Goal: Transaction & Acquisition: Obtain resource

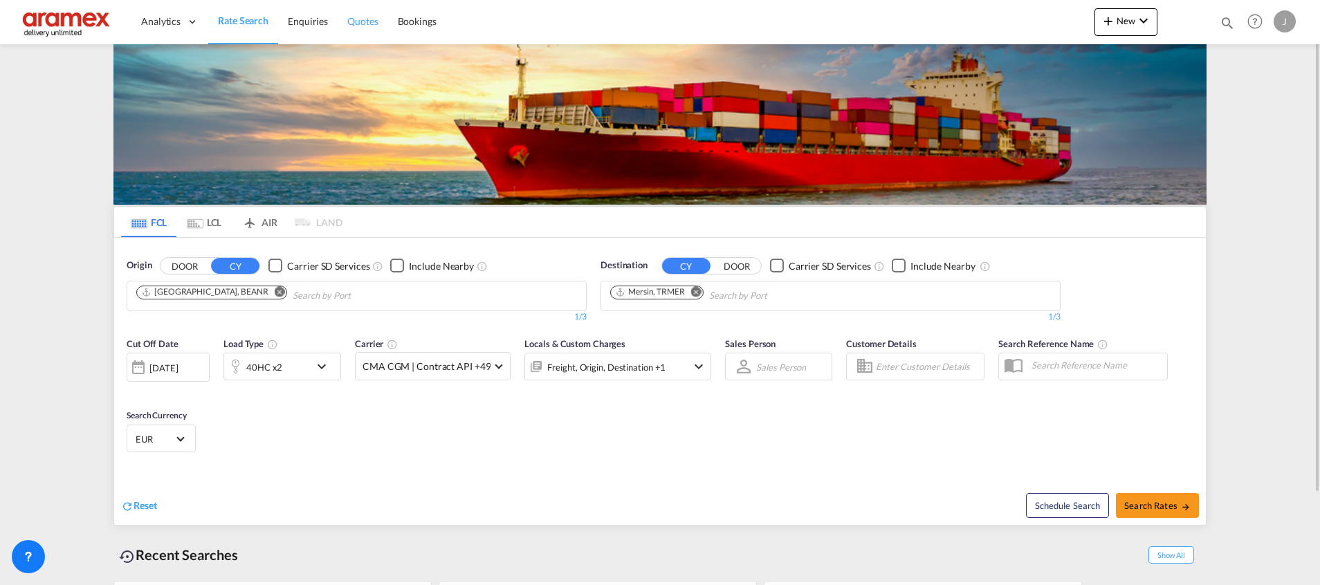
click at [374, 21] on span "Quotes" at bounding box center [362, 21] width 30 height 12
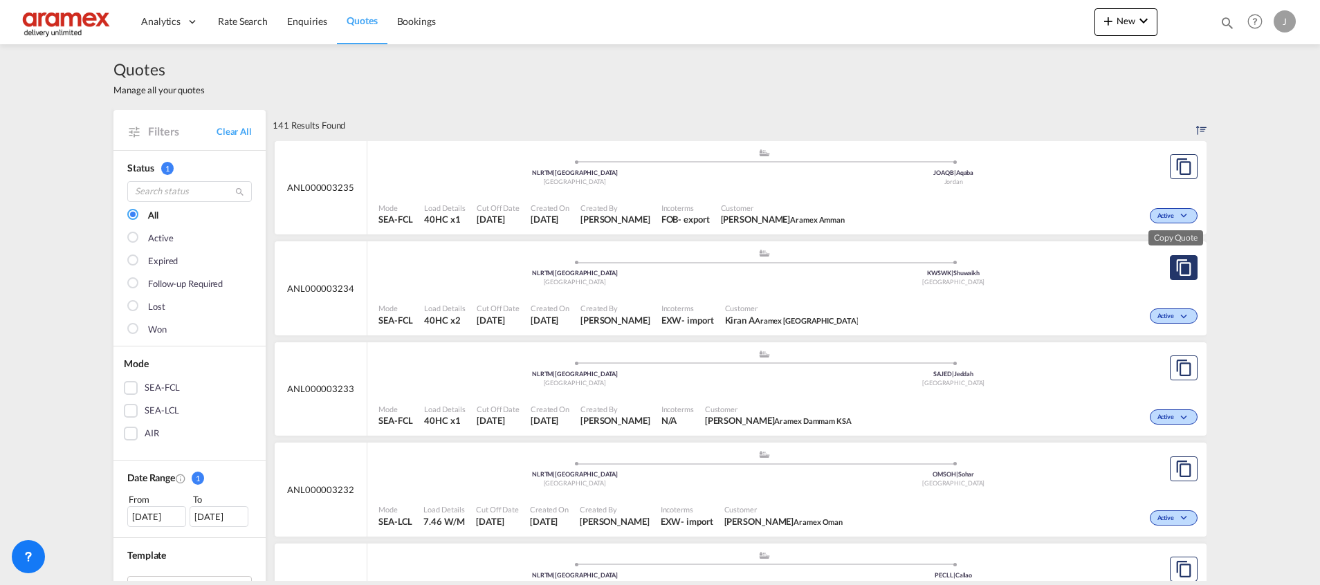
click at [1183, 268] on md-icon "assets/icons/custom/copyQuote.svg" at bounding box center [1183, 267] width 17 height 17
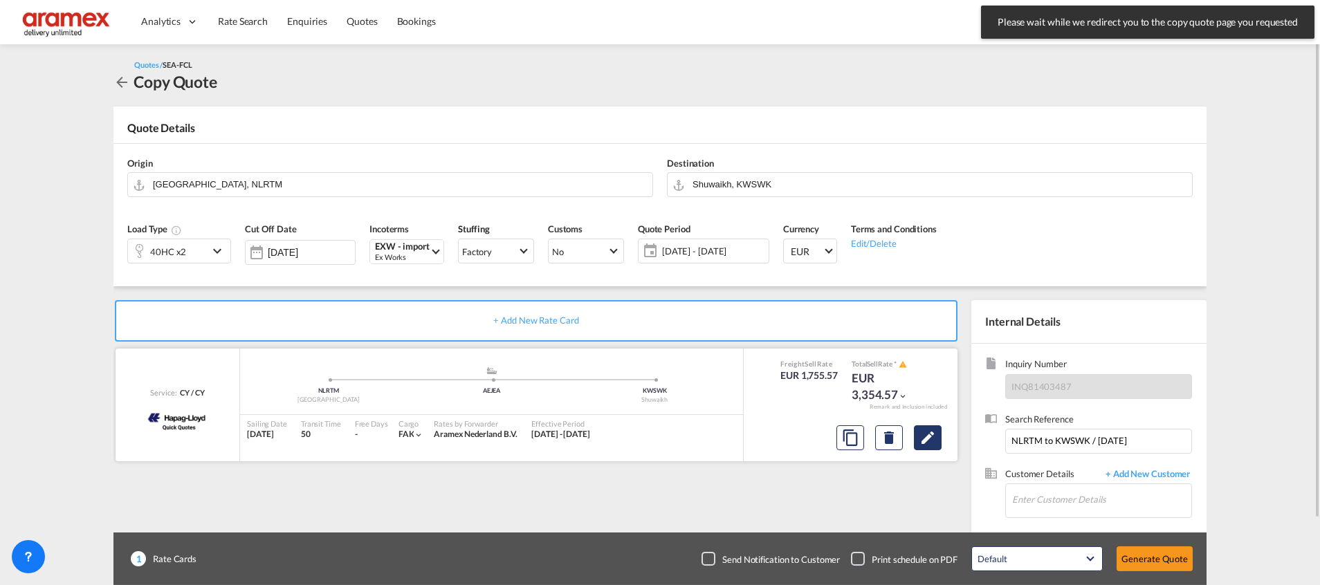
click at [923, 439] on md-icon "Edit" at bounding box center [927, 438] width 17 height 17
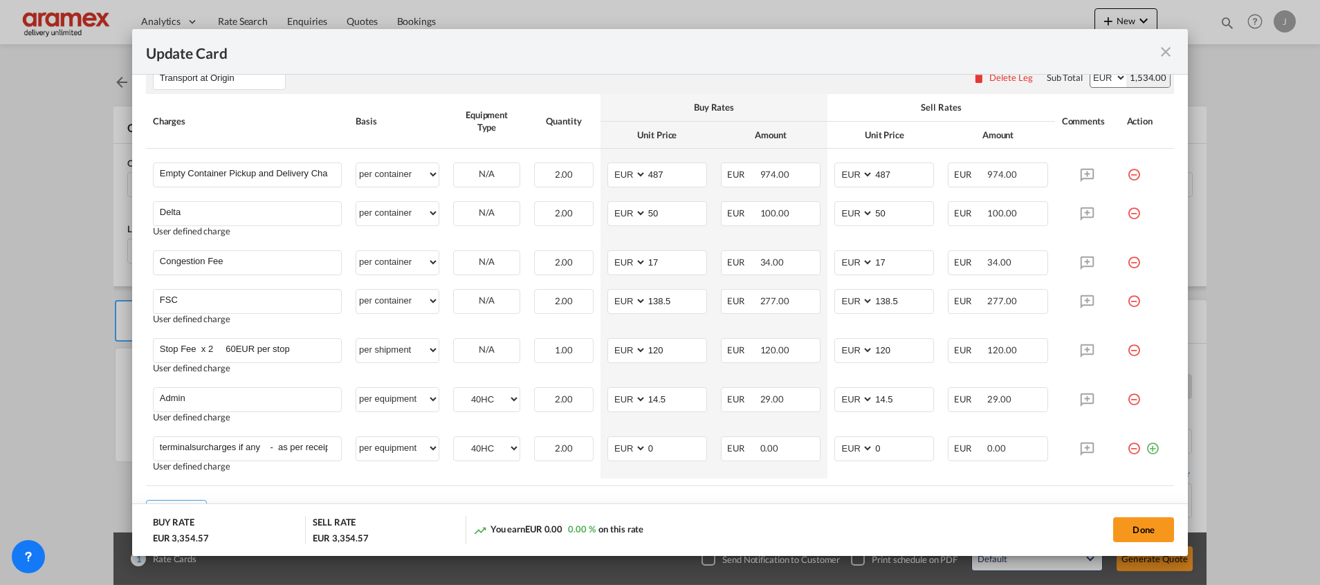
scroll to position [953, 0]
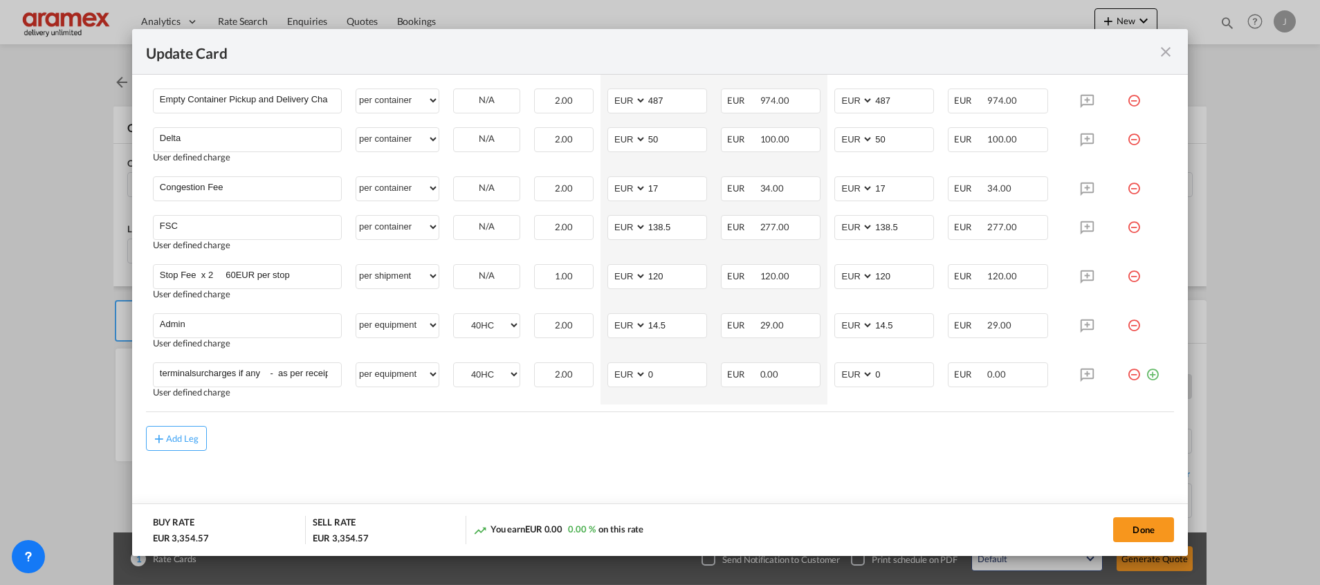
click at [1169, 46] on md-icon "icon-close fg-AAA8AD m-0 pointer" at bounding box center [1165, 52] width 17 height 17
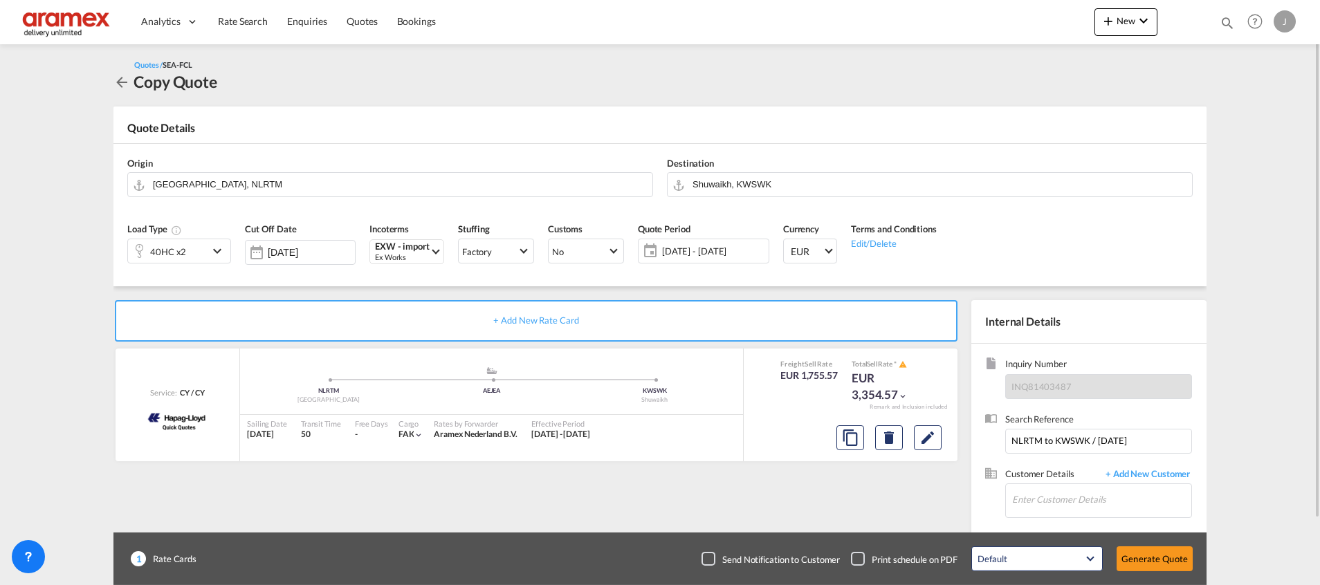
click at [194, 248] on div "40HC x2" at bounding box center [168, 251] width 80 height 24
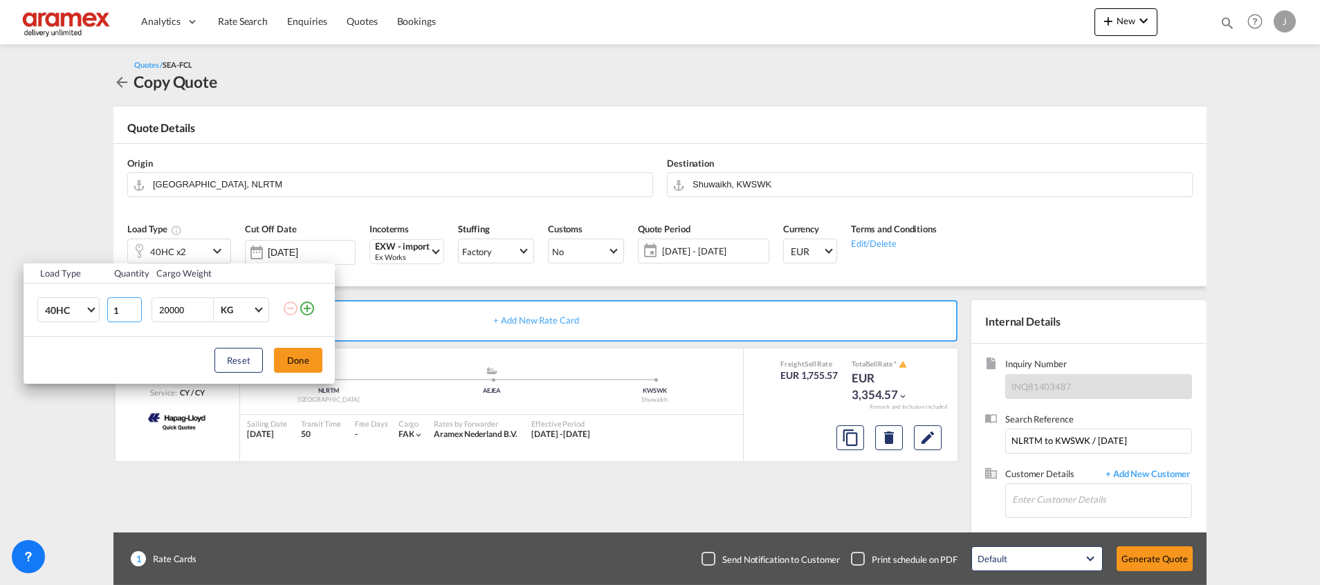
type input "1"
click at [137, 315] on input "1" at bounding box center [124, 309] width 35 height 25
click at [308, 369] on button "Done" at bounding box center [298, 360] width 48 height 25
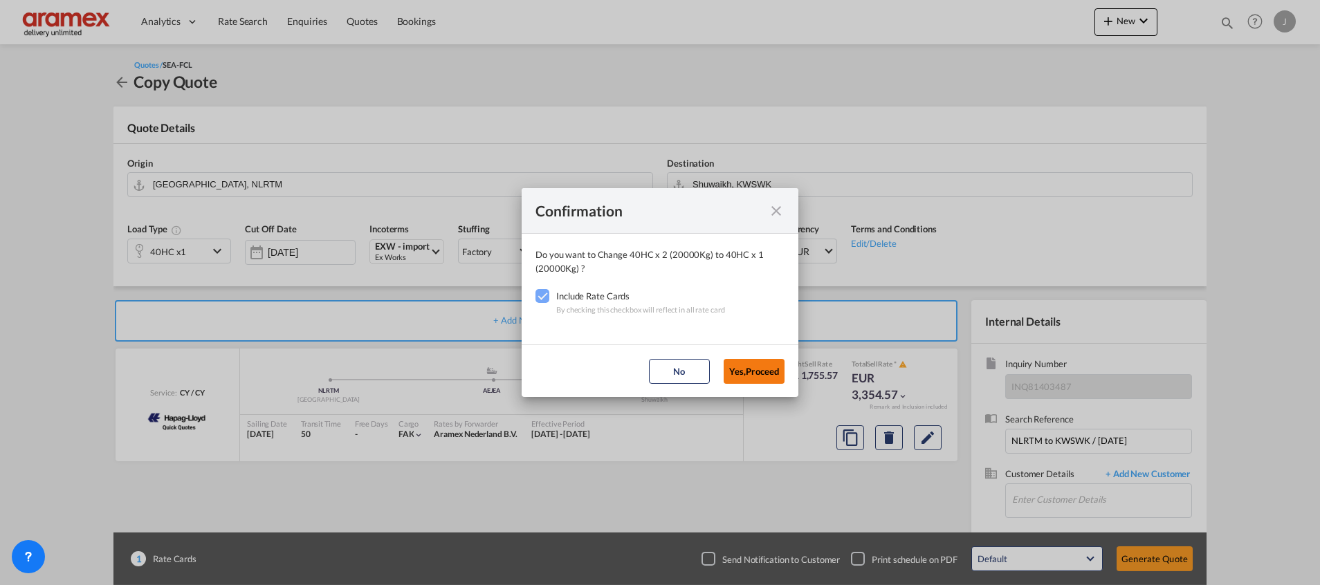
click at [748, 377] on button "Yes,Proceed" at bounding box center [753, 371] width 61 height 25
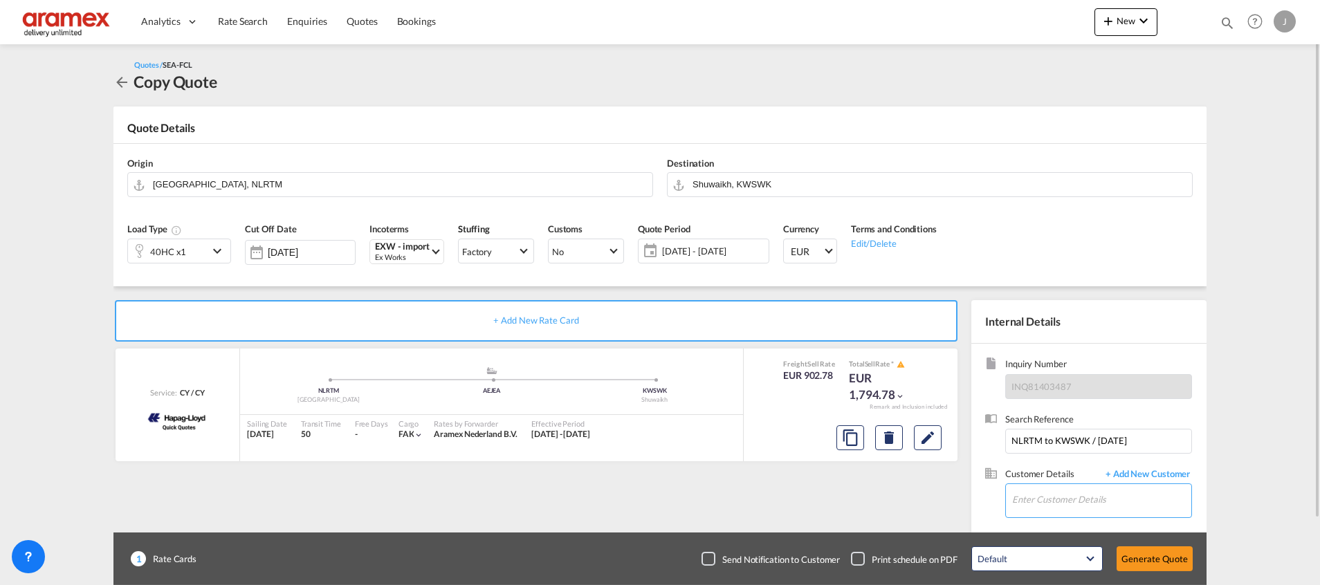
click at [1022, 497] on input "Enter Customer Details" at bounding box center [1101, 499] width 179 height 31
click at [1073, 466] on div "Kiran A kiran a@[DOMAIN_NAME] | Aramex [GEOGRAPHIC_DATA]" at bounding box center [1101, 465] width 180 height 37
type input "Aramex Kuwait, [PERSON_NAME] A, [EMAIL_ADDRESS][DOMAIN_NAME]"
click at [1154, 551] on button "Generate Quote" at bounding box center [1154, 558] width 76 height 25
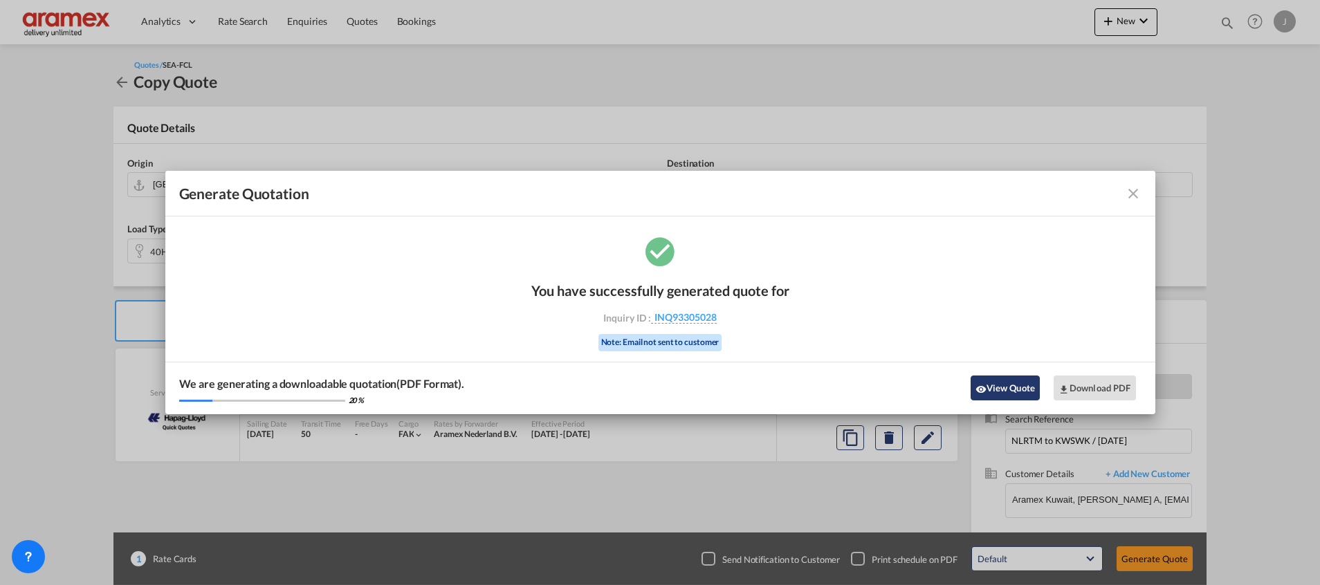
click at [1020, 390] on button "View Quote" at bounding box center [1004, 388] width 69 height 25
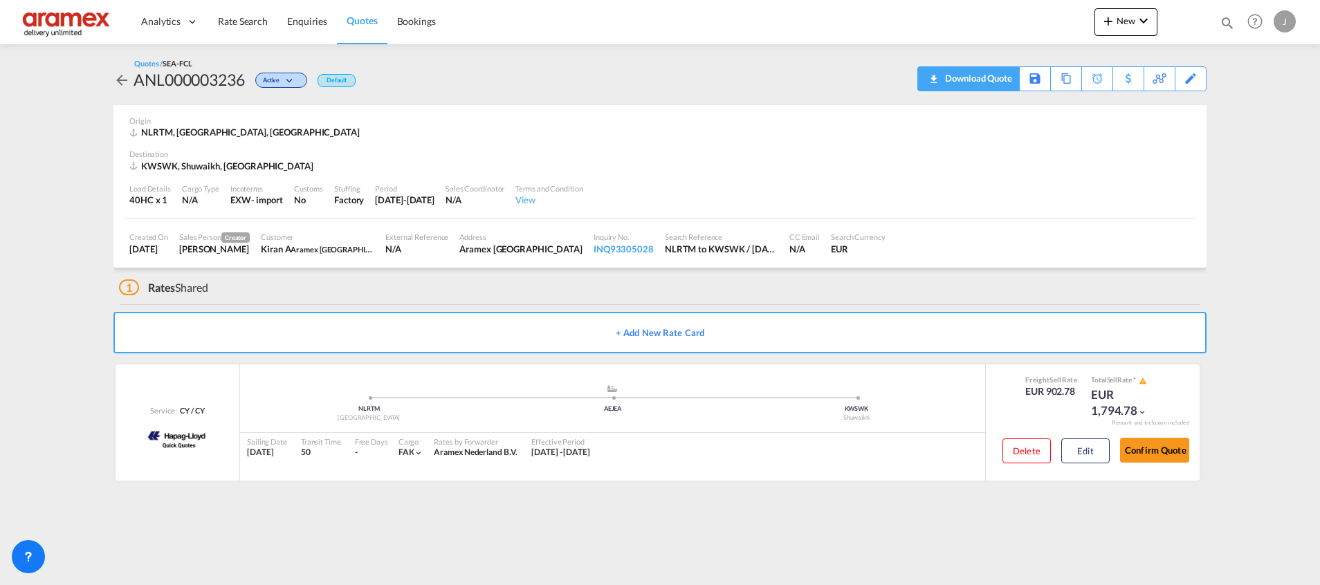
click at [995, 82] on div "Download Quote" at bounding box center [976, 78] width 71 height 22
click at [252, 28] on link "Rate Search" at bounding box center [242, 21] width 69 height 45
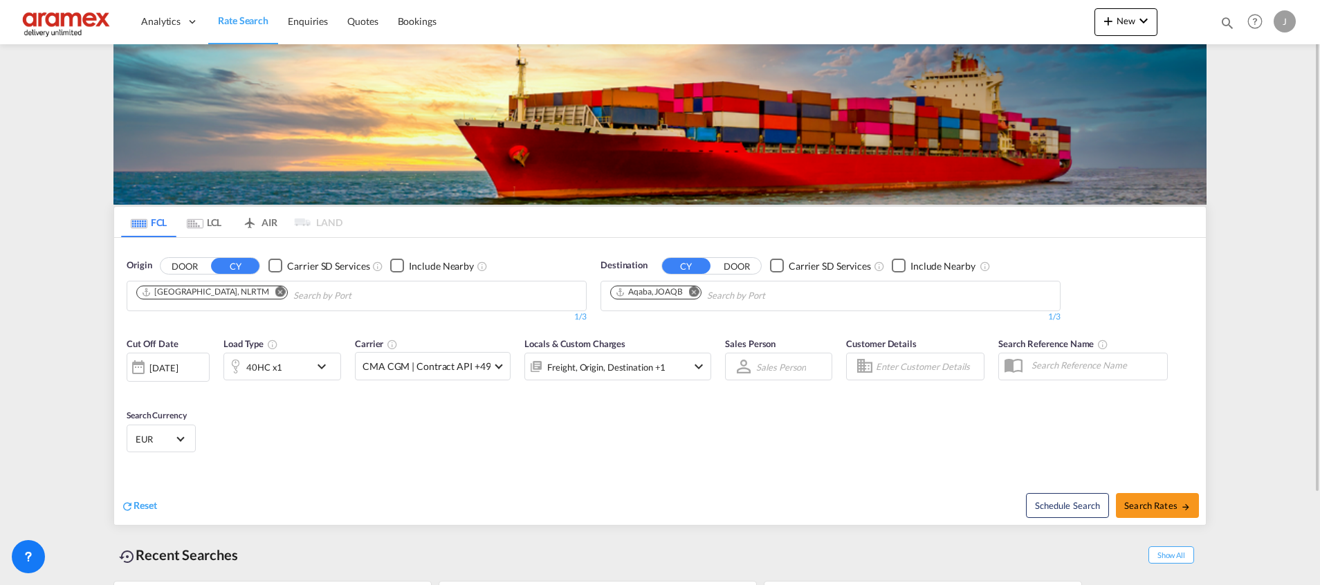
click at [694, 297] on md-icon "Remove" at bounding box center [694, 291] width 10 height 10
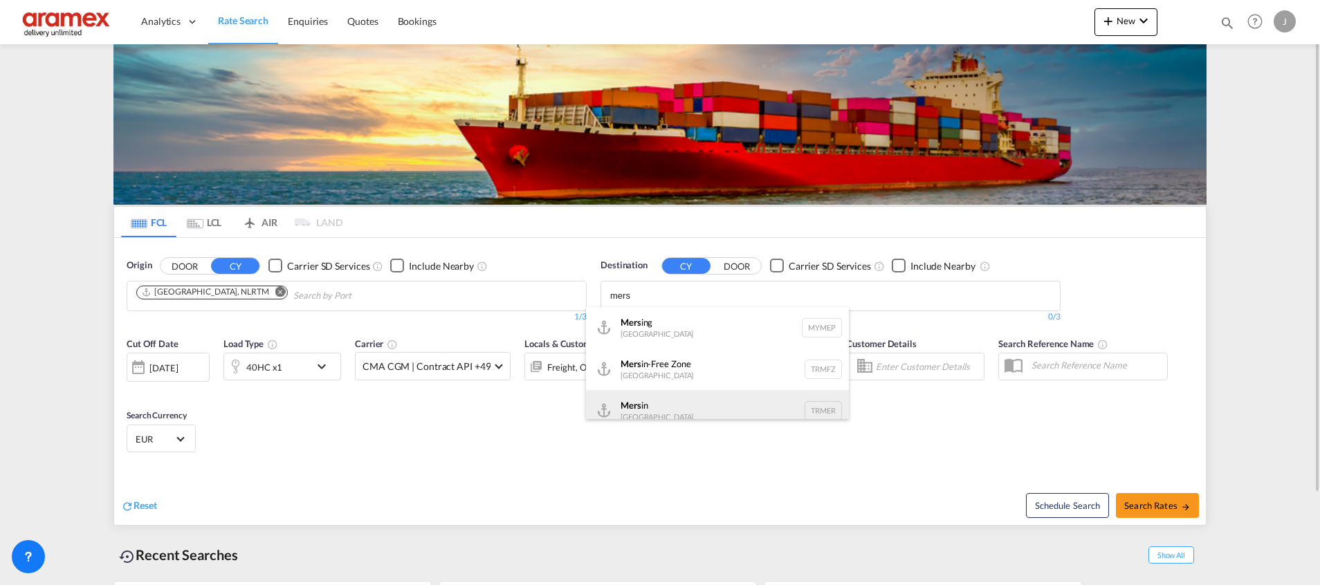
type input "mers"
click at [665, 405] on div "Mers in [GEOGRAPHIC_DATA] TRMER" at bounding box center [717, 411] width 263 height 42
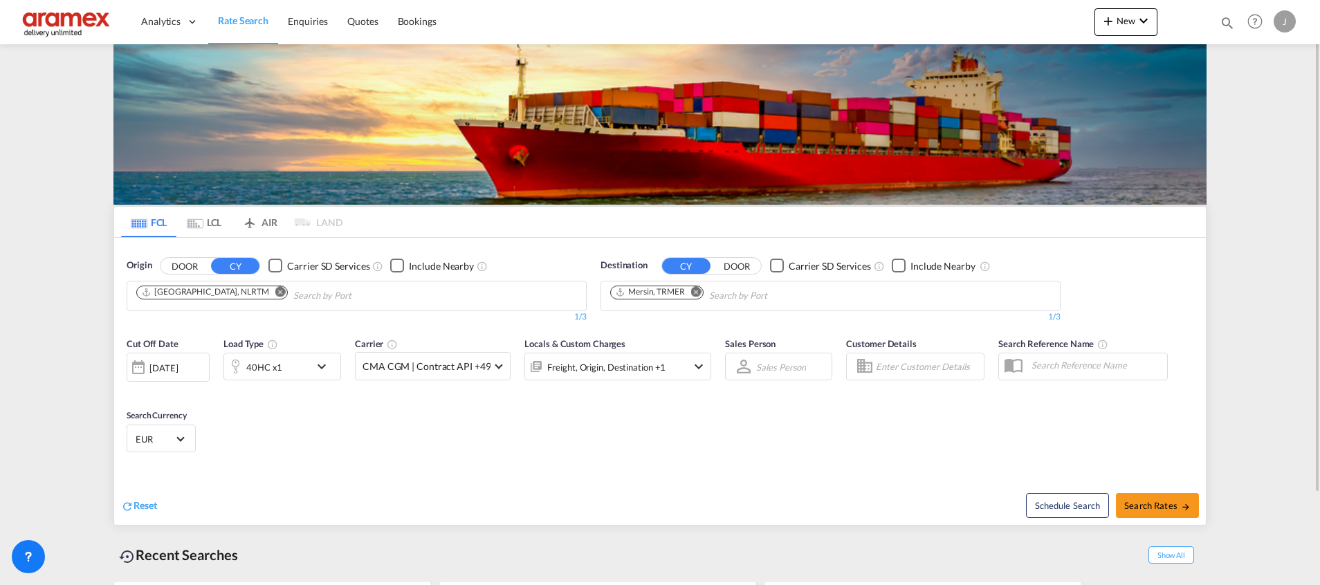
click at [291, 367] on div "40HC x1" at bounding box center [267, 367] width 86 height 28
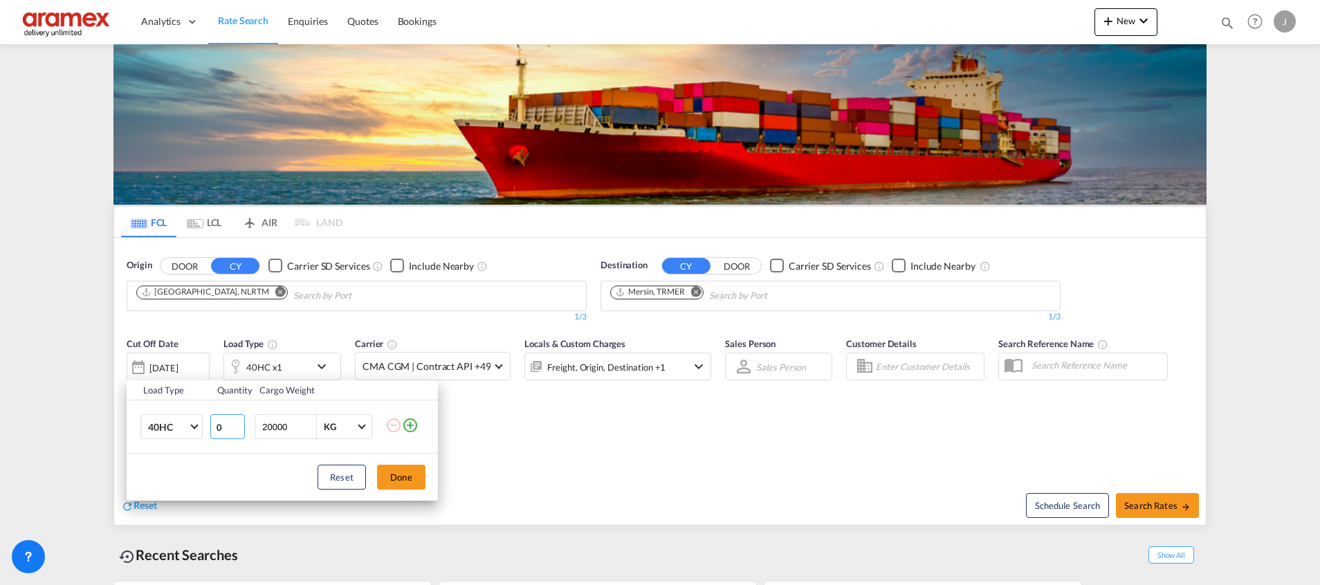
click at [238, 427] on input "0" at bounding box center [227, 426] width 35 height 25
click at [237, 422] on input "1" at bounding box center [227, 426] width 35 height 25
type input "2"
click at [237, 422] on input "2" at bounding box center [227, 426] width 35 height 25
click at [412, 479] on button "Done" at bounding box center [401, 477] width 48 height 25
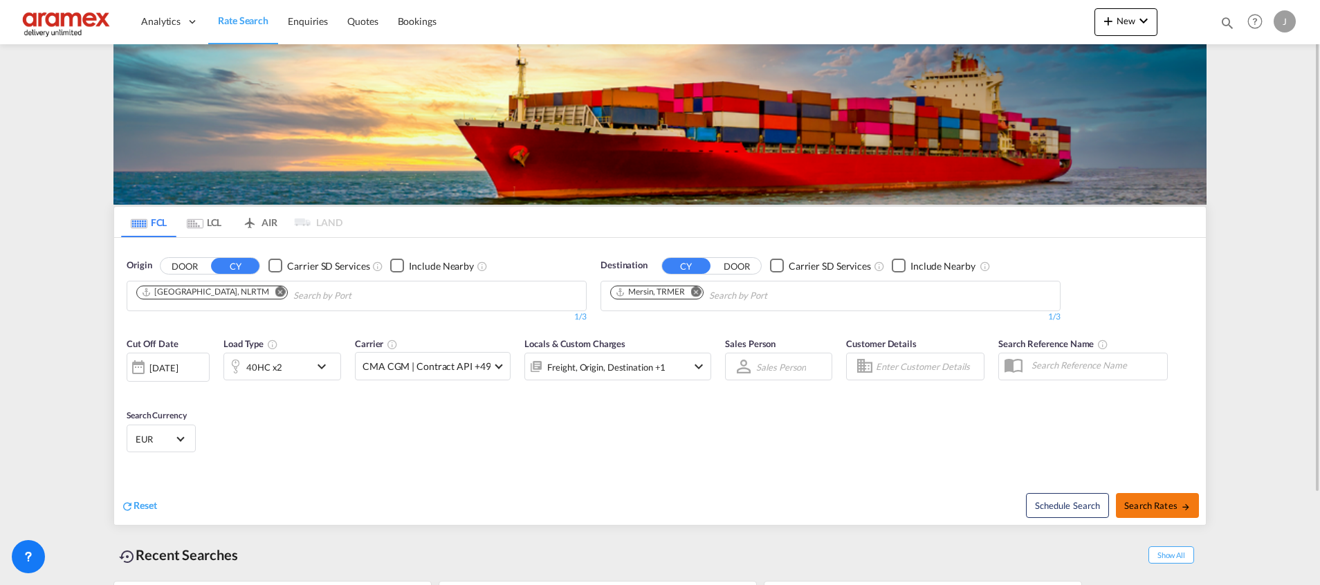
click at [1162, 508] on span "Search Rates" at bounding box center [1157, 505] width 66 height 11
type input "NLRTM to TRMER / [DATE]"
